Goal: Information Seeking & Learning: Learn about a topic

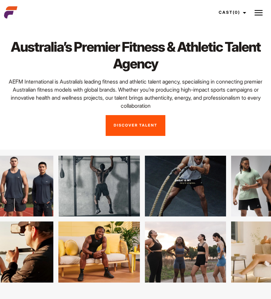
click at [260, 14] on img at bounding box center [258, 13] width 8 height 8
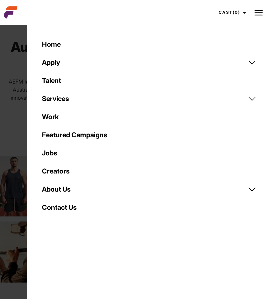
click at [55, 79] on link "Talent" at bounding box center [149, 80] width 222 height 18
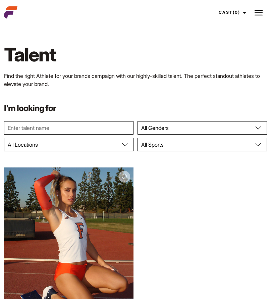
click at [185, 126] on select "All Genders Female Male" at bounding box center [201, 127] width 129 height 13
select select "104"
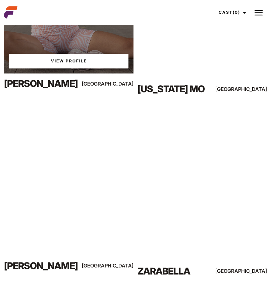
scroll to position [438, 0]
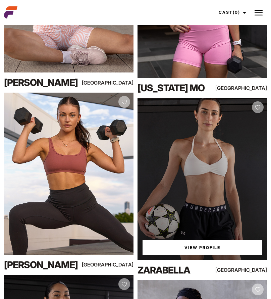
click at [234, 174] on div "View Profile" at bounding box center [201, 179] width 129 height 162
click at [205, 244] on link "View Profile" at bounding box center [201, 247] width 119 height 15
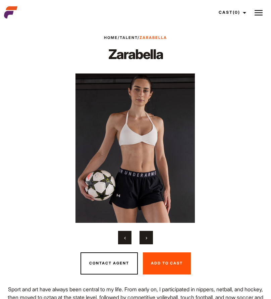
click at [147, 234] on span "›" at bounding box center [146, 237] width 2 height 7
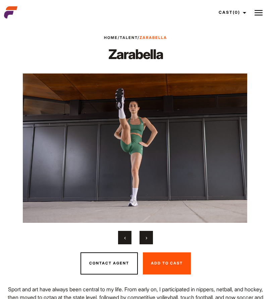
click at [146, 236] on span "›" at bounding box center [146, 237] width 2 height 7
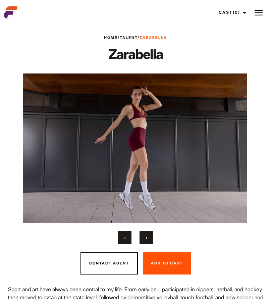
click at [146, 236] on span "›" at bounding box center [146, 237] width 2 height 7
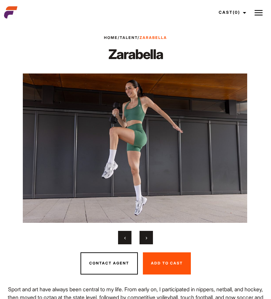
click at [146, 236] on span "›" at bounding box center [146, 237] width 2 height 7
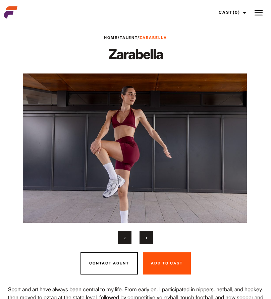
click at [146, 236] on span "›" at bounding box center [146, 237] width 2 height 7
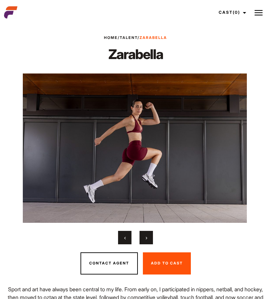
click at [146, 236] on span "›" at bounding box center [146, 237] width 2 height 7
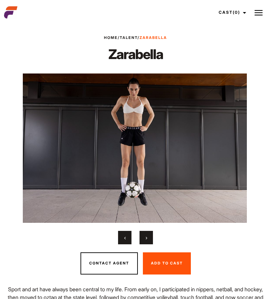
click at [146, 236] on span "›" at bounding box center [146, 237] width 2 height 7
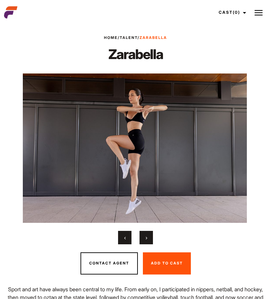
click at [146, 236] on span "›" at bounding box center [146, 237] width 2 height 7
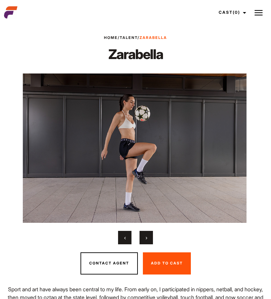
click at [146, 236] on span "›" at bounding box center [146, 237] width 2 height 7
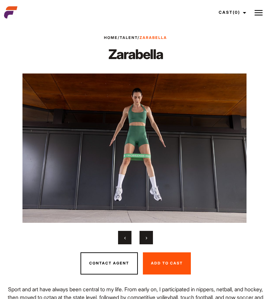
click at [146, 236] on span "›" at bounding box center [146, 237] width 2 height 7
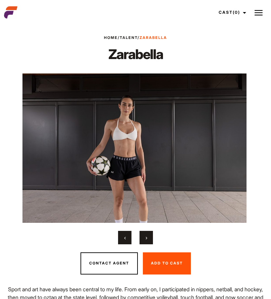
click at [146, 236] on span "›" at bounding box center [146, 237] width 2 height 7
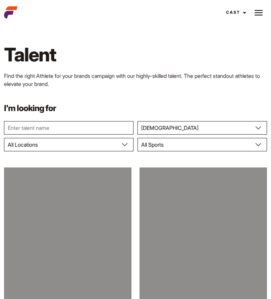
select select "104"
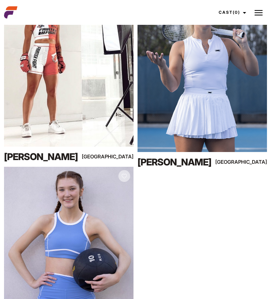
scroll to position [9358, 0]
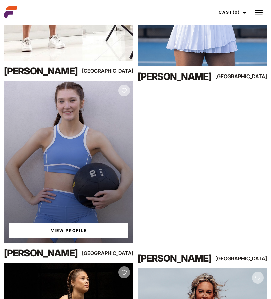
click at [103, 125] on div "View Profile" at bounding box center [68, 162] width 129 height 162
click at [69, 230] on link "View Profile" at bounding box center [68, 230] width 119 height 15
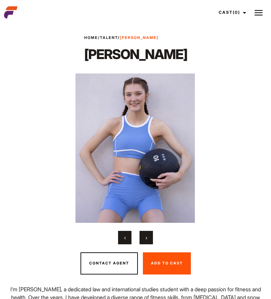
click at [146, 238] on span "›" at bounding box center [146, 237] width 2 height 7
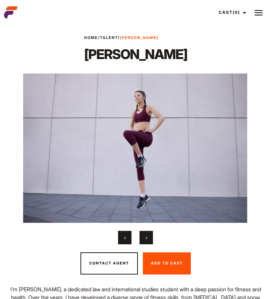
click at [146, 238] on span "›" at bounding box center [146, 237] width 2 height 7
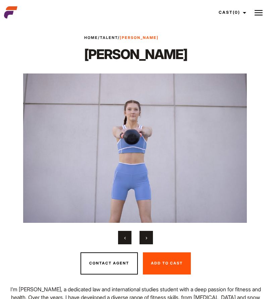
click at [146, 238] on span "›" at bounding box center [146, 237] width 2 height 7
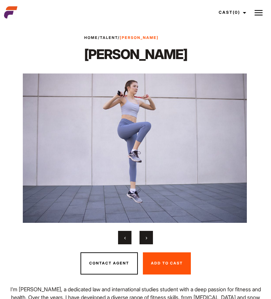
click at [146, 238] on span "›" at bounding box center [146, 237] width 2 height 7
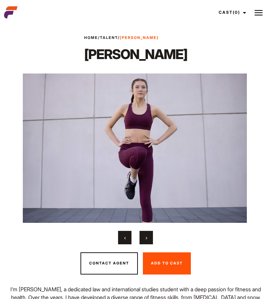
click at [146, 238] on span "›" at bounding box center [146, 237] width 2 height 7
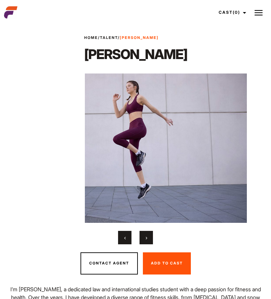
click at [146, 238] on span "›" at bounding box center [146, 237] width 2 height 7
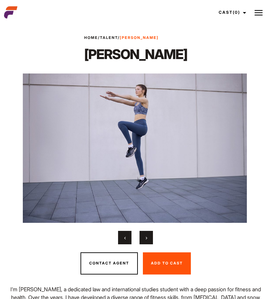
click at [146, 238] on span "›" at bounding box center [146, 237] width 2 height 7
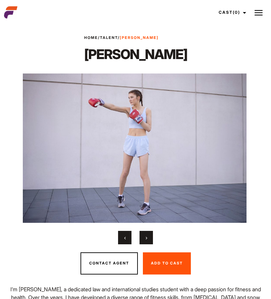
click at [146, 238] on span "›" at bounding box center [146, 237] width 2 height 7
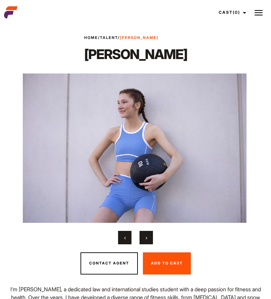
click at [146, 238] on span "›" at bounding box center [146, 237] width 2 height 7
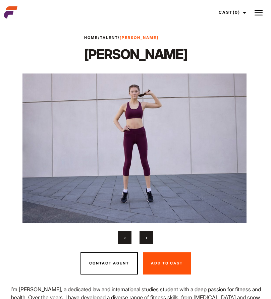
click at [146, 238] on span "›" at bounding box center [146, 237] width 2 height 7
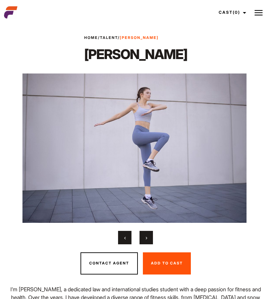
click at [146, 238] on span "›" at bounding box center [146, 237] width 2 height 7
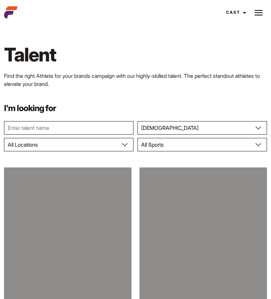
select select "104"
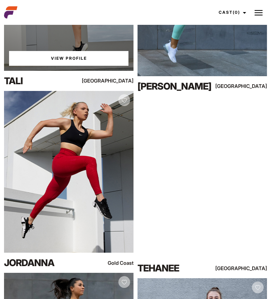
scroll to position [15551, 0]
